Goal: Transaction & Acquisition: Purchase product/service

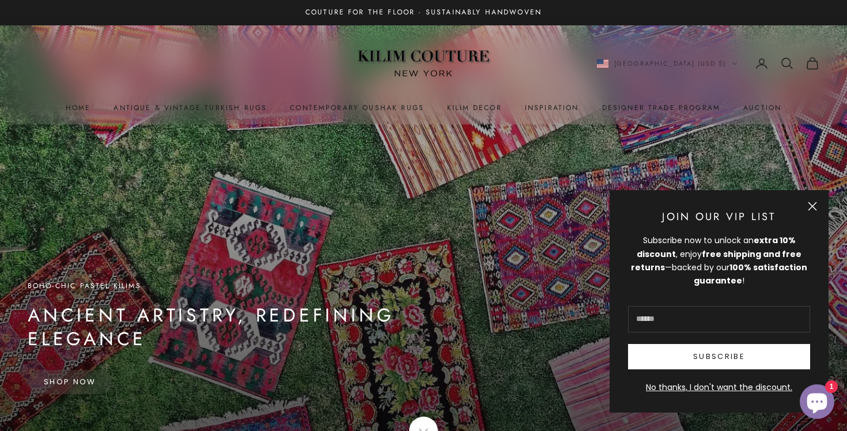
click at [788, 62] on icon "Secondary navigation" at bounding box center [787, 63] width 14 height 14
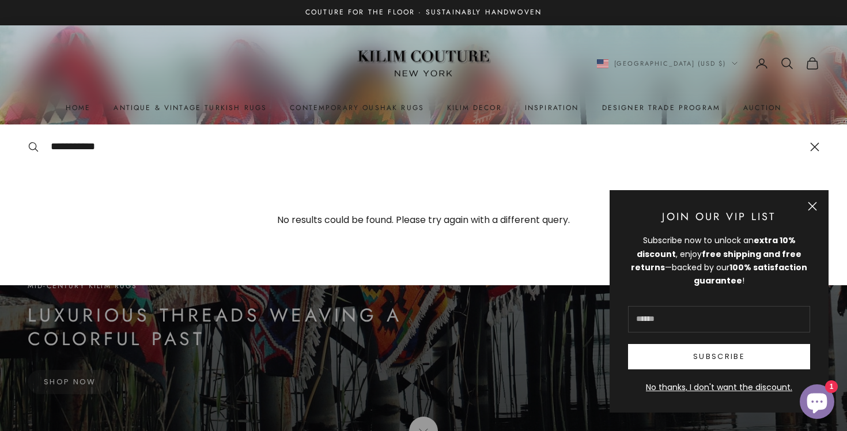
type input "**********"
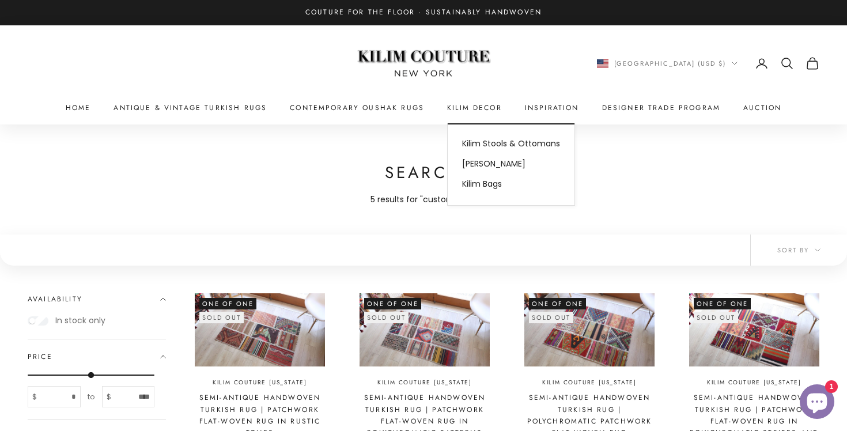
click at [464, 111] on summary "Kilim Decor" at bounding box center [474, 108] width 55 height 12
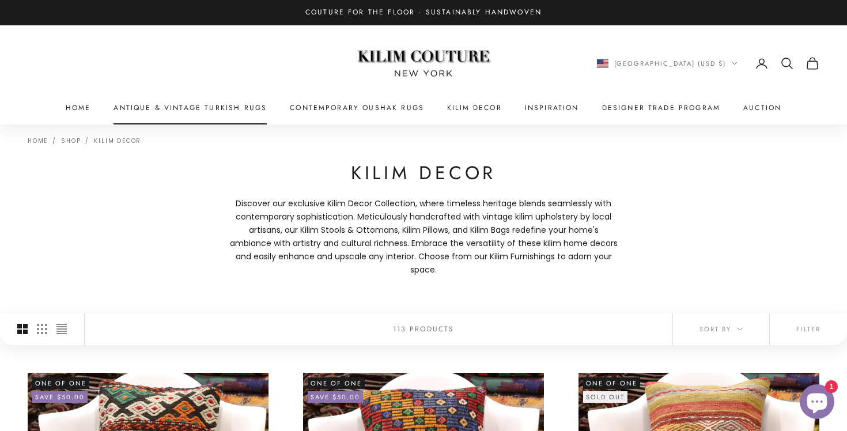
click at [154, 111] on link "Antique & Vintage Turkish Rugs" at bounding box center [190, 108] width 153 height 12
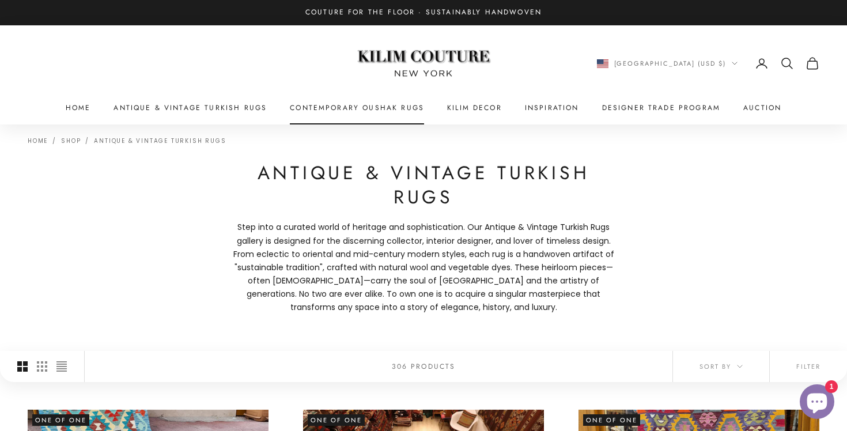
click at [338, 110] on link "Contemporary Oushak Rugs" at bounding box center [357, 108] width 134 height 12
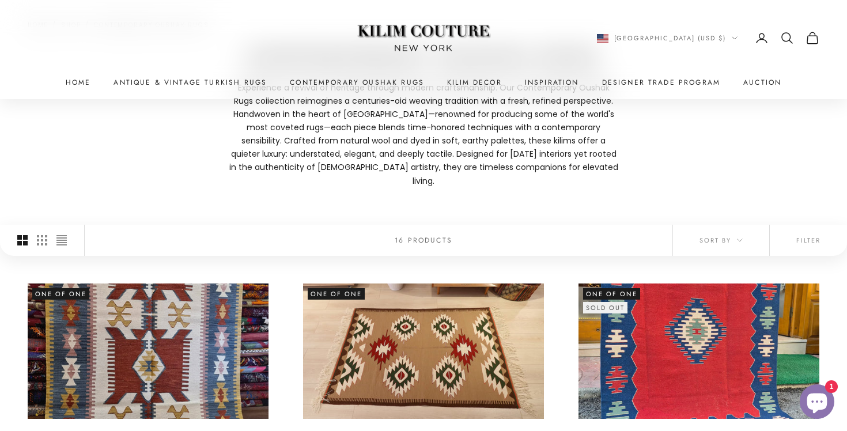
scroll to position [2, 0]
